Goal: Information Seeking & Learning: Check status

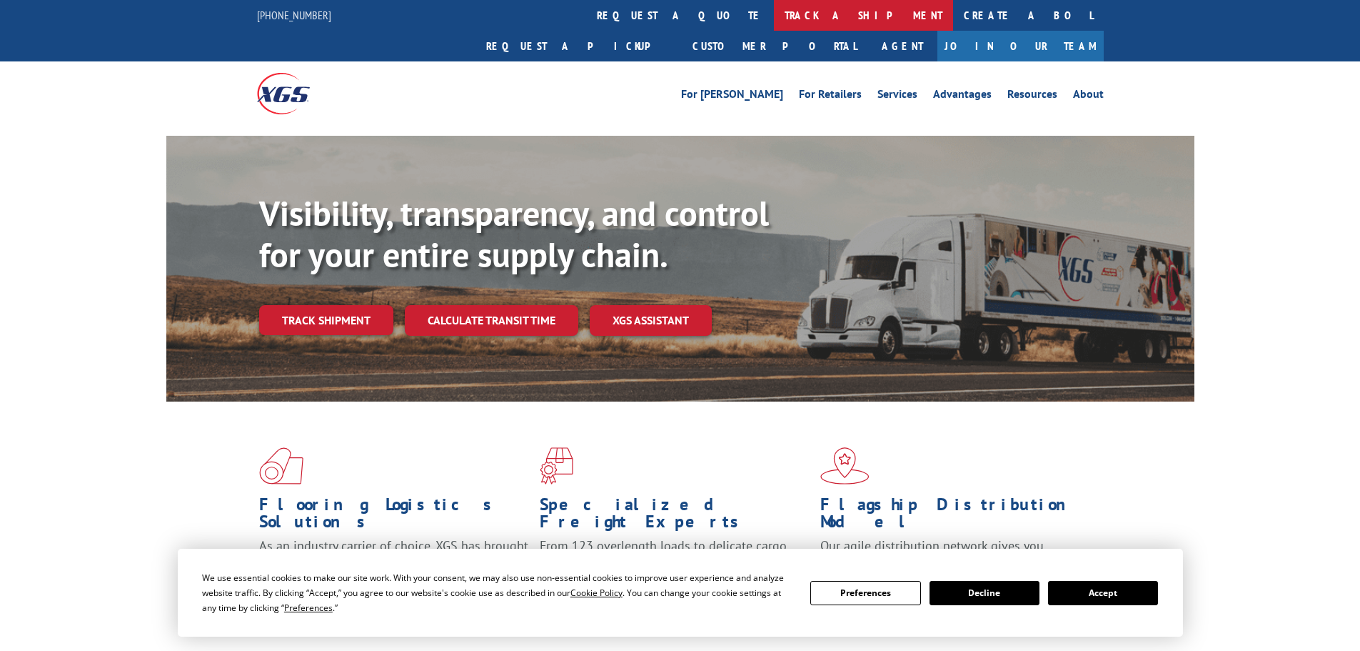
click at [774, 19] on link "track a shipment" at bounding box center [863, 15] width 179 height 31
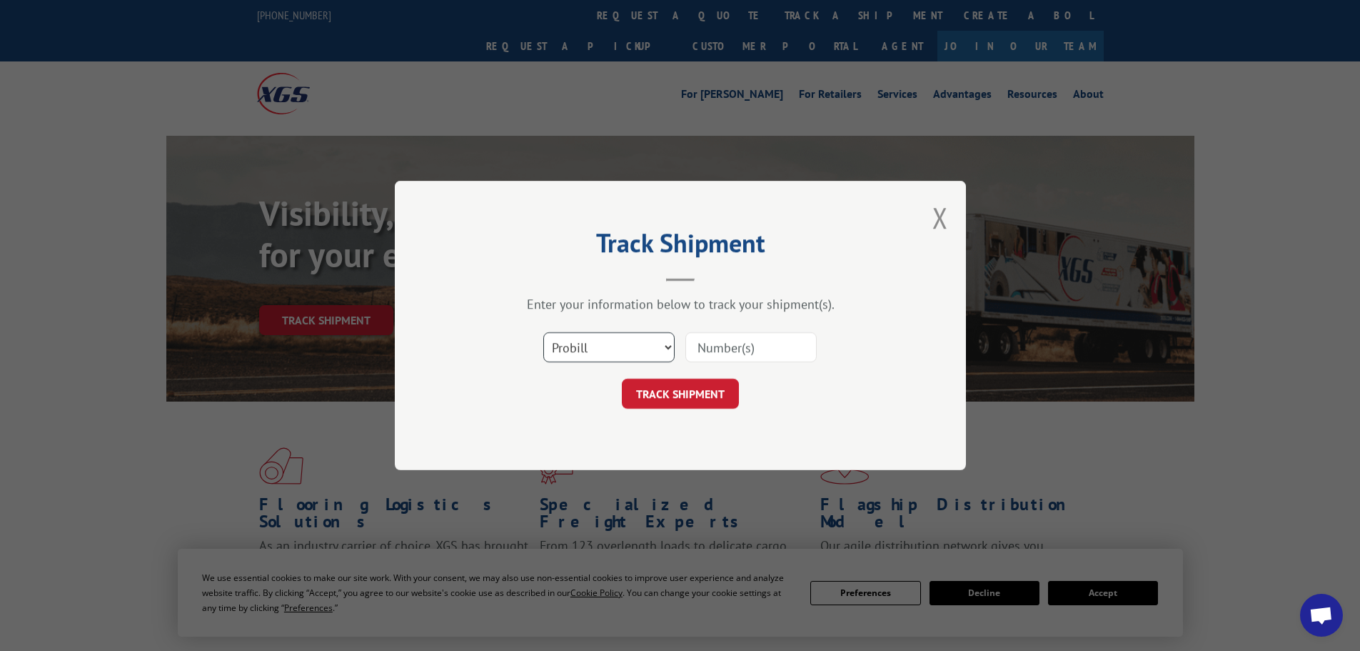
click at [617, 355] on select "Select category... Probill BOL PO" at bounding box center [608, 347] width 131 height 30
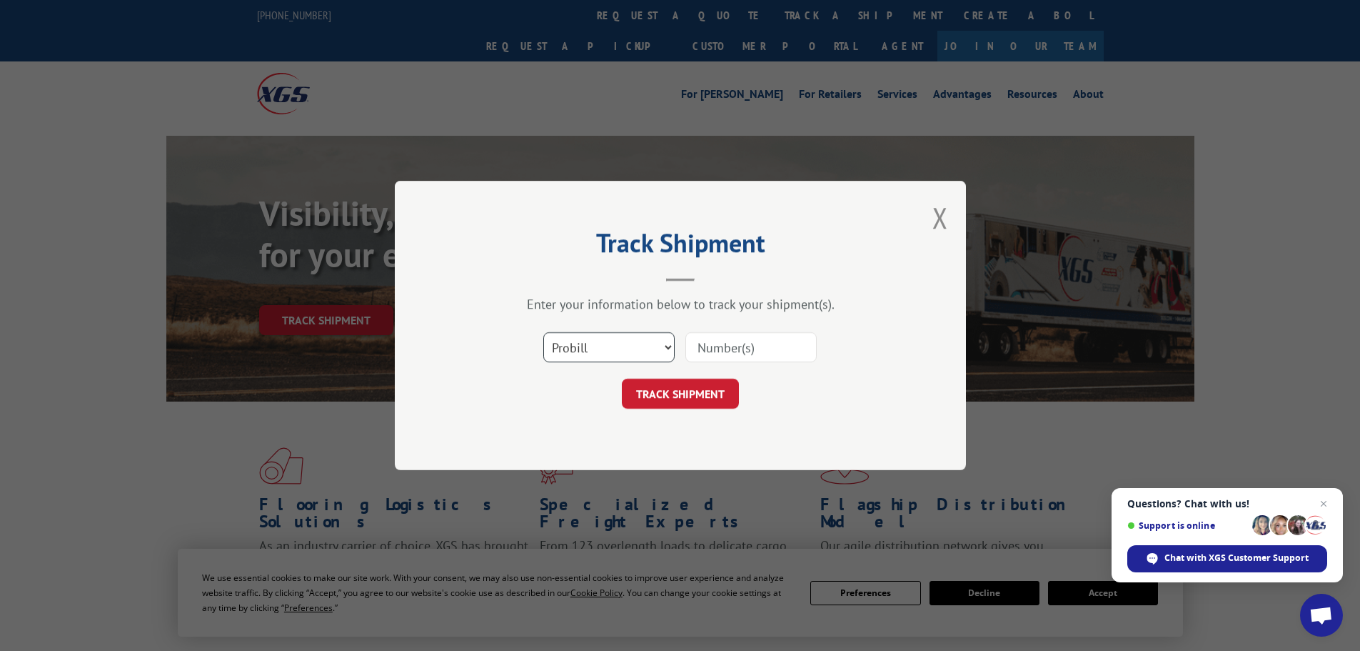
select select "bol"
click at [543, 332] on select "Select category... Probill BOL PO" at bounding box center [608, 347] width 131 height 30
click at [739, 353] on input at bounding box center [751, 347] width 131 height 30
paste input "5158127"
type input "5158127"
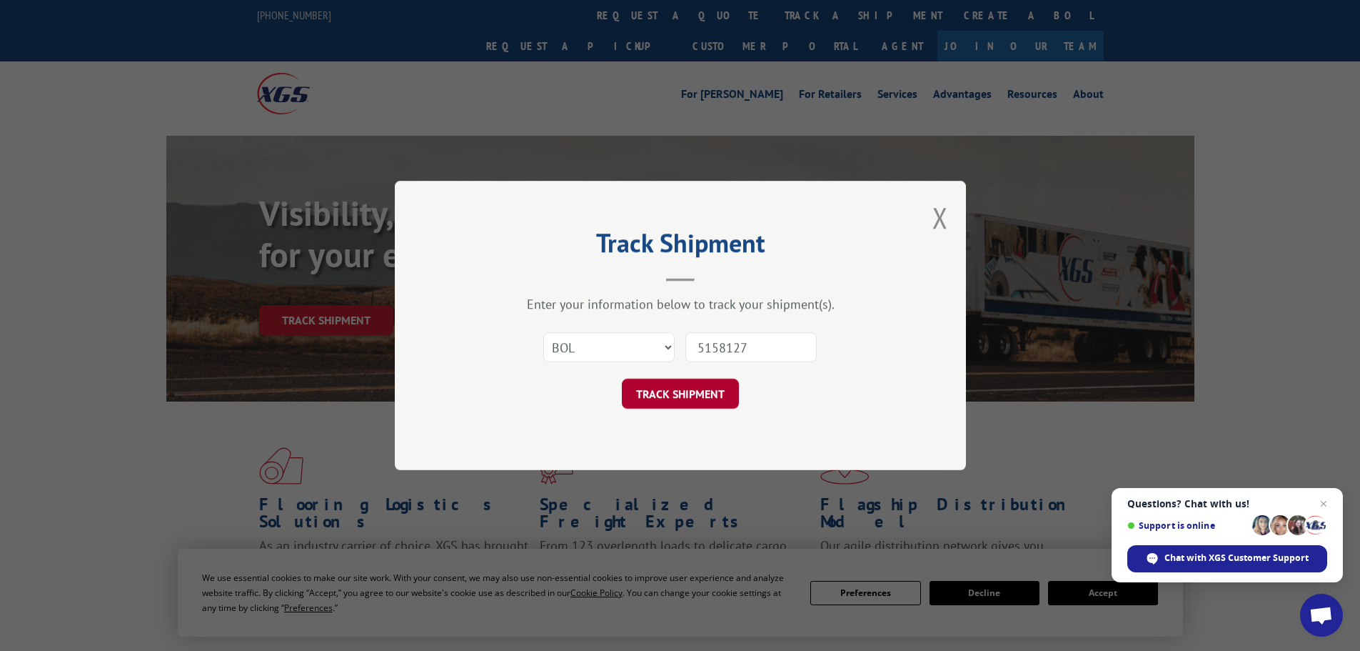
click at [678, 396] on button "TRACK SHIPMENT" at bounding box center [680, 393] width 117 height 30
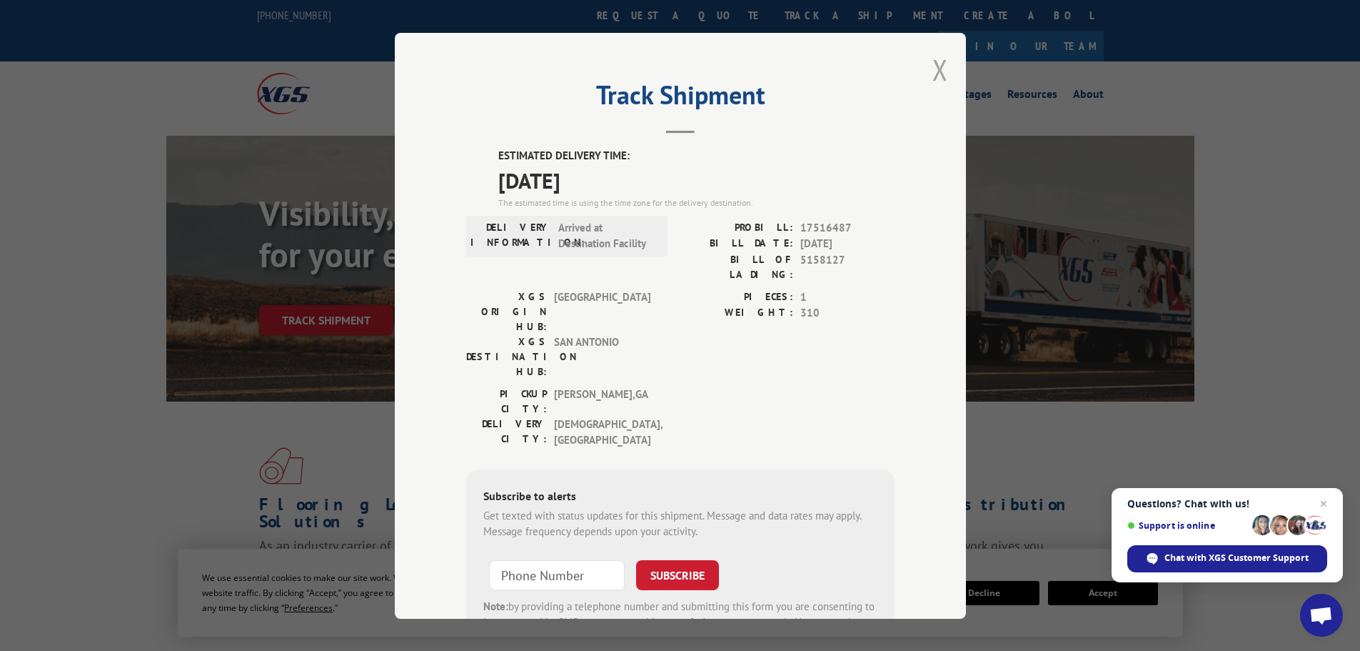
click at [938, 64] on button "Close modal" at bounding box center [941, 70] width 16 height 38
